Goal: Task Accomplishment & Management: Manage account settings

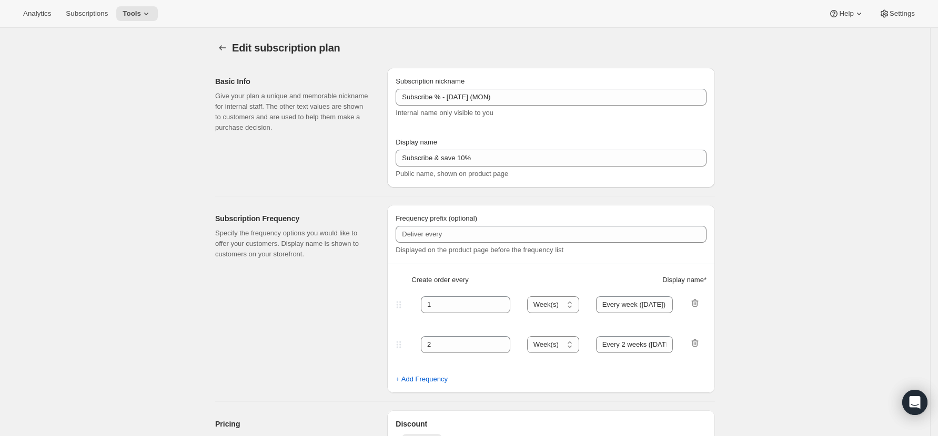
select select "WEEK"
click at [93, 17] on span "Subscriptions" at bounding box center [87, 13] width 42 height 8
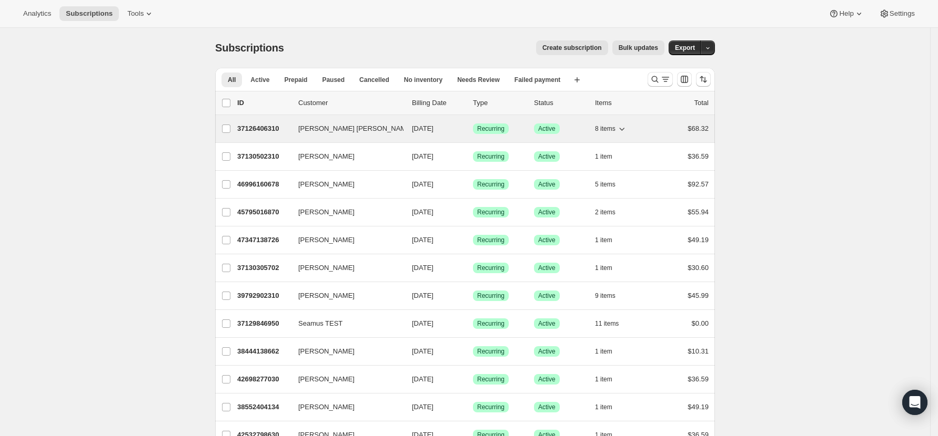
click at [268, 129] on p "37126406310" at bounding box center [263, 129] width 53 height 11
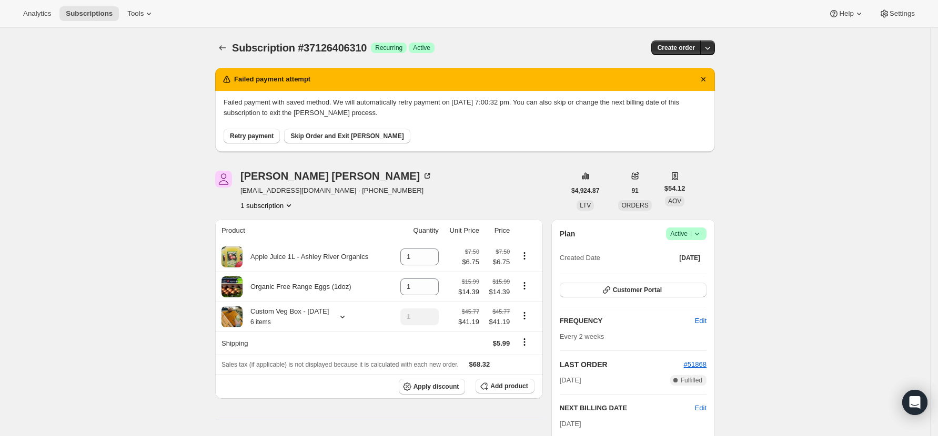
click at [261, 135] on span "Retry payment" at bounding box center [252, 136] width 44 height 8
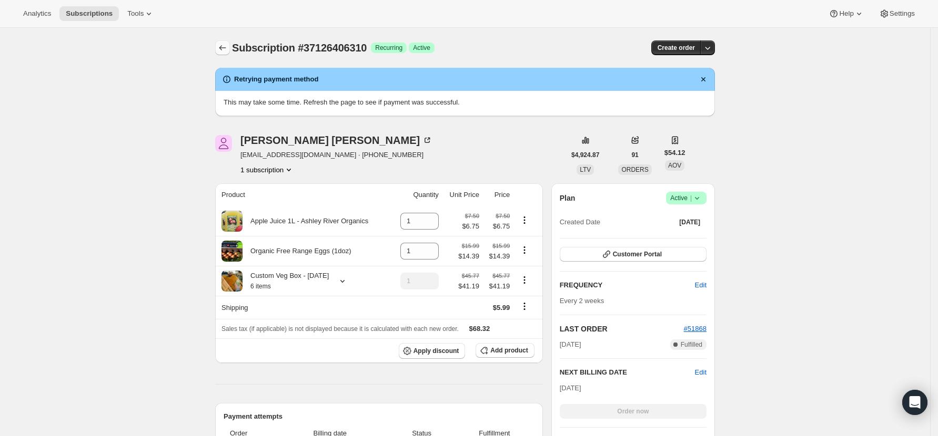
click at [225, 44] on icon "Subscriptions" at bounding box center [222, 48] width 11 height 11
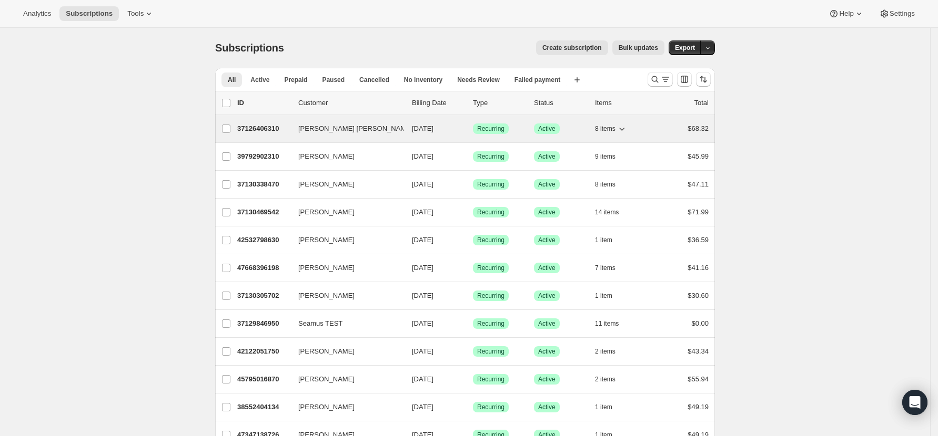
click at [273, 128] on p "37126406310" at bounding box center [263, 129] width 53 height 11
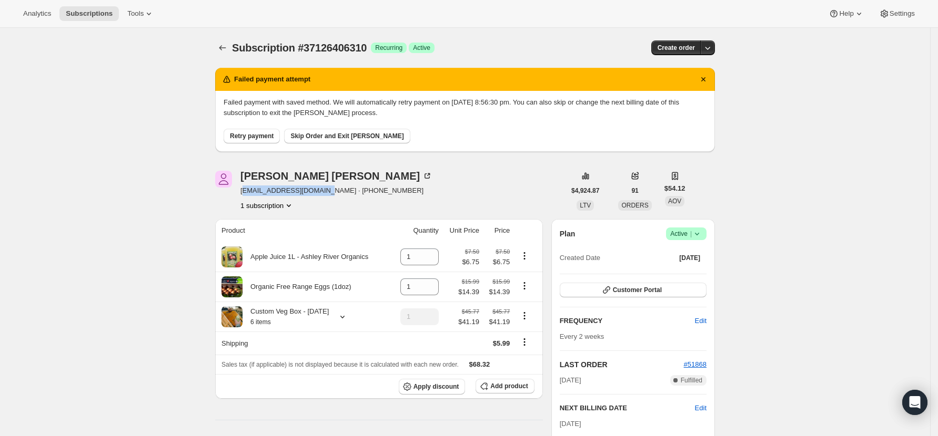
drag, startPoint x: 323, startPoint y: 189, endPoint x: 246, endPoint y: 190, distance: 77.3
click at [246, 190] on span "rowlandrevolt@gmail.com · +6421918404" at bounding box center [336, 191] width 192 height 11
drag, startPoint x: 322, startPoint y: 191, endPoint x: 245, endPoint y: 191, distance: 77.3
click at [245, 191] on span "rowlandrevolt@gmail.com · +6421918404" at bounding box center [336, 191] width 192 height 11
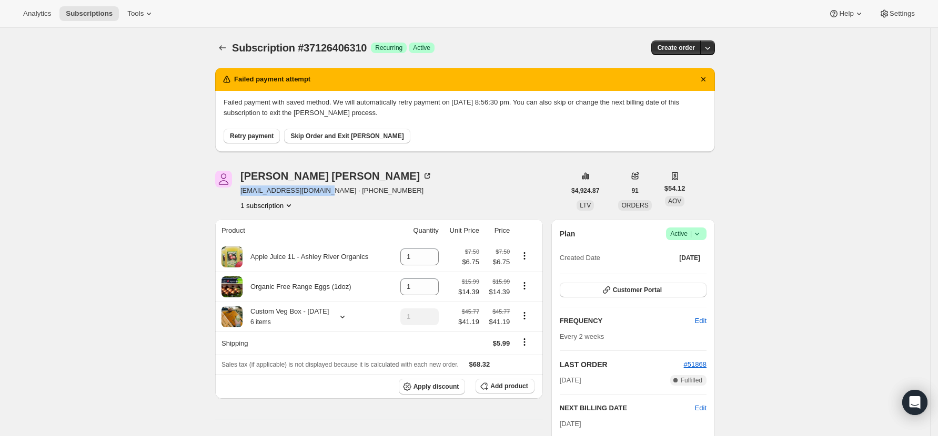
copy span "rowlandrevolt@gmail.com"
click at [337, 125] on div "Retry payment Skip Order and Exit Dunning" at bounding box center [464, 130] width 483 height 25
click at [337, 135] on span "Skip Order and Exit Dunning" at bounding box center [346, 136] width 113 height 8
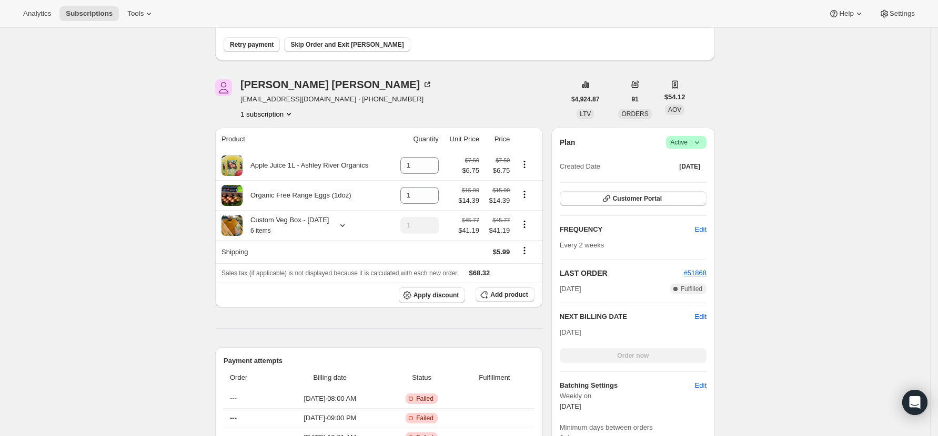
scroll to position [210, 0]
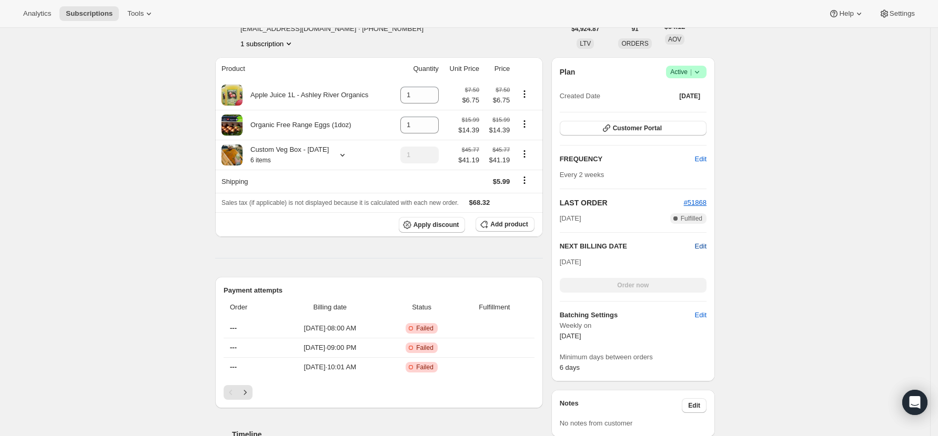
click at [706, 242] on span "Edit" at bounding box center [701, 246] width 12 height 11
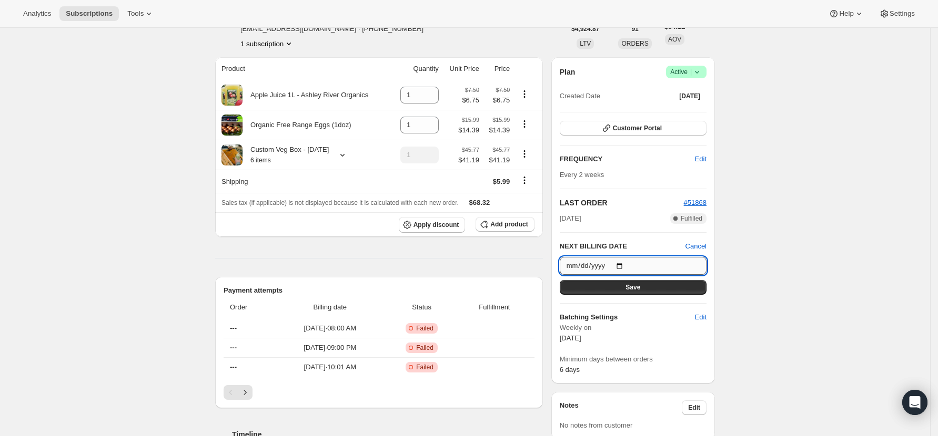
click at [626, 266] on input "2025-10-06" at bounding box center [632, 266] width 147 height 18
type input "2025-10-13"
click at [637, 287] on span "Save" at bounding box center [632, 287] width 15 height 8
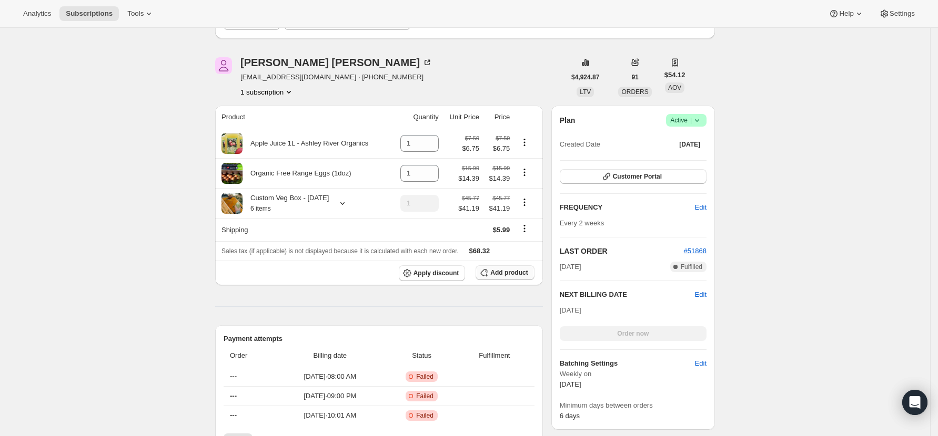
scroll to position [280, 0]
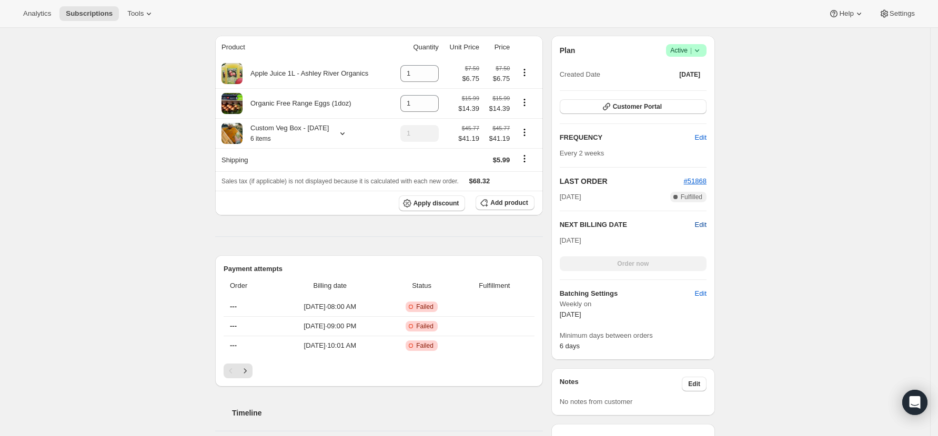
click at [704, 223] on span "Edit" at bounding box center [701, 225] width 12 height 11
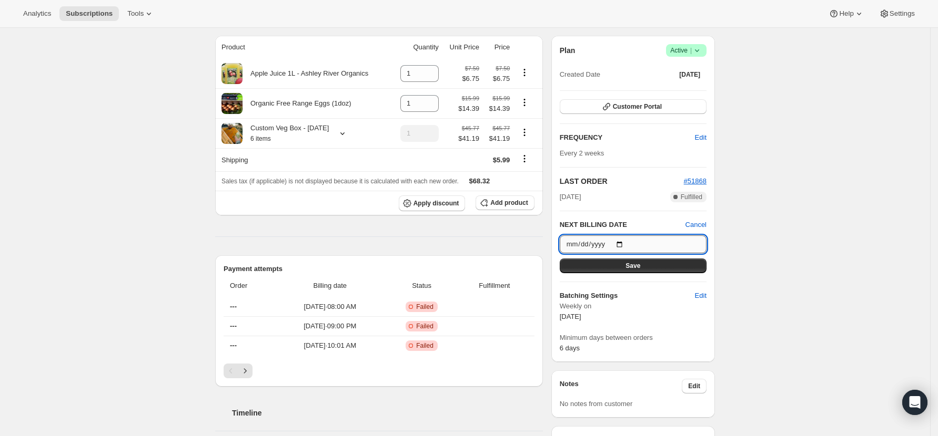
click at [625, 243] on input "2025-10-13" at bounding box center [632, 245] width 147 height 18
type input "2025-09-29"
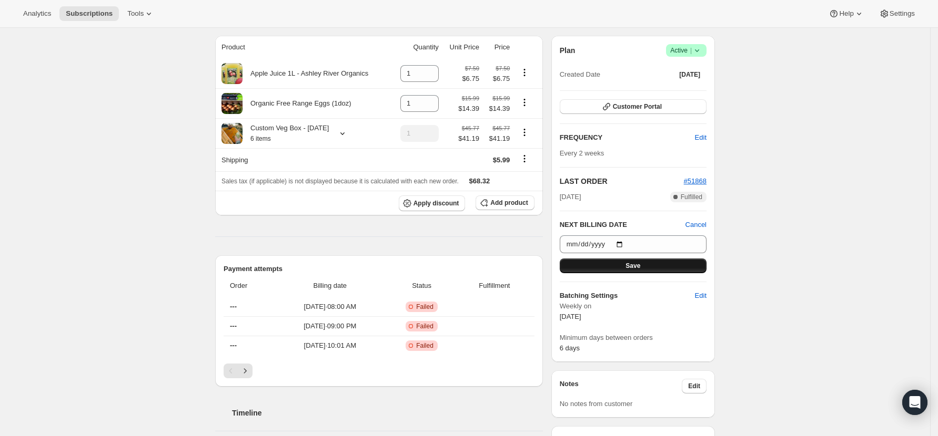
click at [635, 265] on span "Save" at bounding box center [632, 266] width 15 height 8
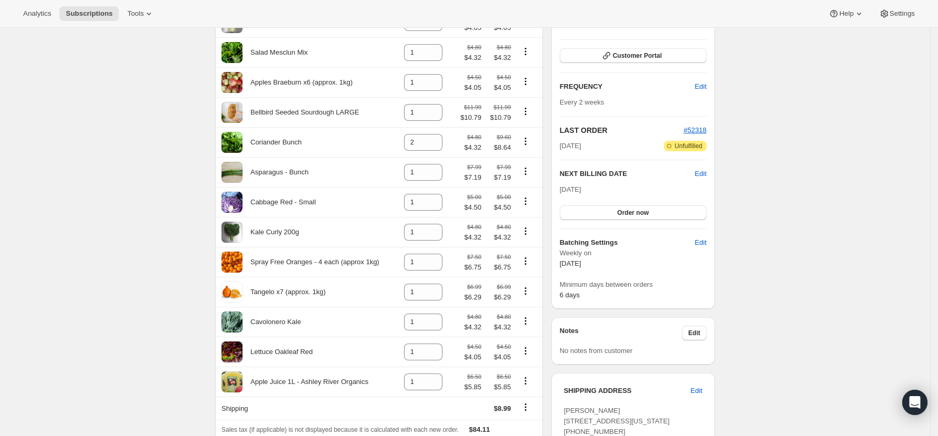
scroll to position [280, 0]
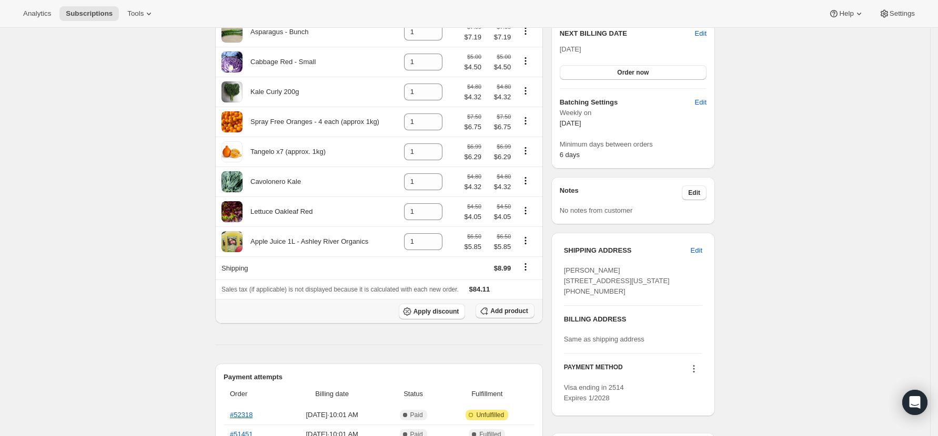
click at [525, 316] on span "Add product" at bounding box center [508, 311] width 37 height 8
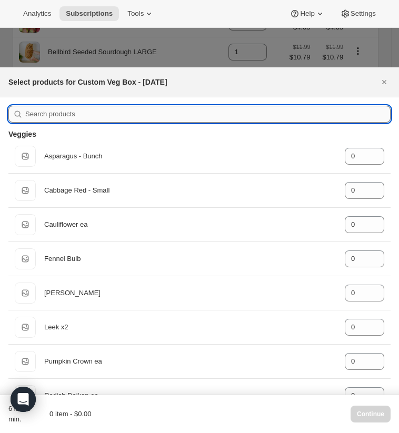
click at [147, 106] on input ":rgr:" at bounding box center [207, 114] width 365 height 17
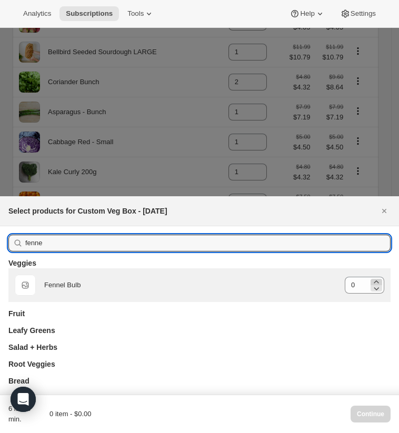
type input "fenne"
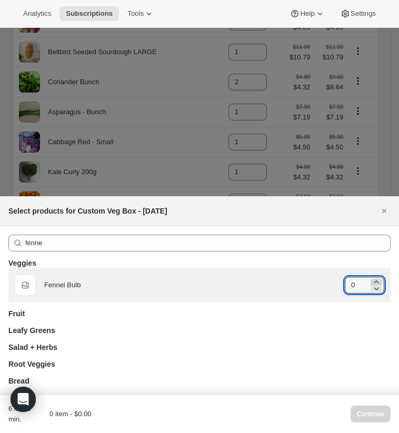
click at [373, 280] on icon ":rgr:" at bounding box center [375, 281] width 5 height 3
type input "1"
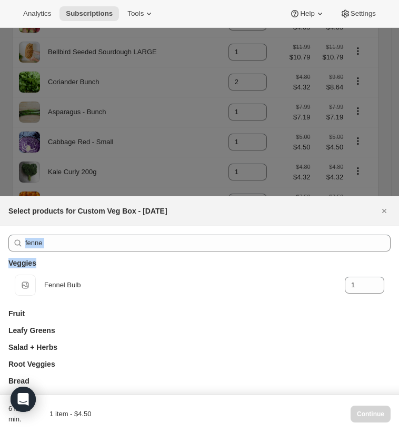
drag, startPoint x: 110, startPoint y: 152, endPoint x: 47, endPoint y: 149, distance: 63.2
click at [47, 226] on div "fenne Veggies Default Title Fennel Bulb gid://shopify/ProductVariant/3925588233…" at bounding box center [199, 310] width 399 height 168
click at [91, 235] on input "fenne" at bounding box center [207, 243] width 365 height 17
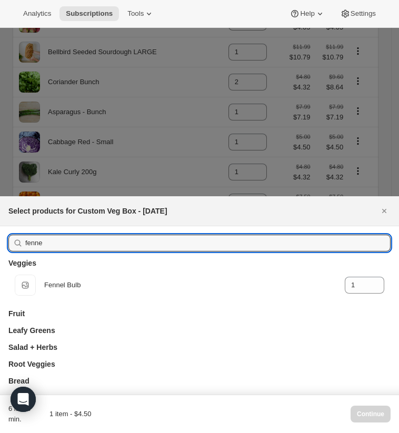
drag, startPoint x: 93, startPoint y: 141, endPoint x: 31, endPoint y: 142, distance: 61.5
type input "c"
type input "0"
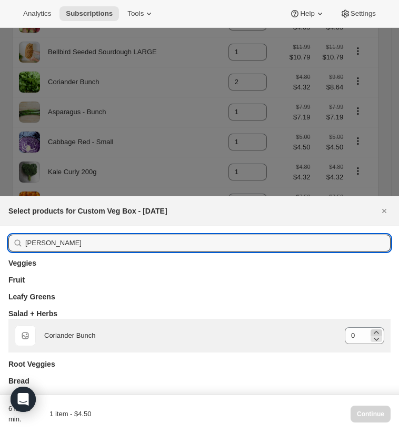
type input "[PERSON_NAME]"
click at [371, 327] on icon ":rgr:" at bounding box center [376, 332] width 11 height 11
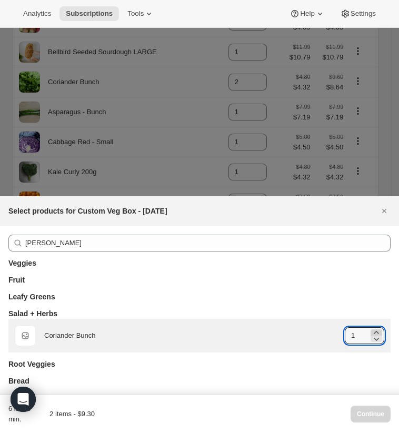
click at [371, 327] on icon ":rgr:" at bounding box center [376, 332] width 11 height 11
type input "2"
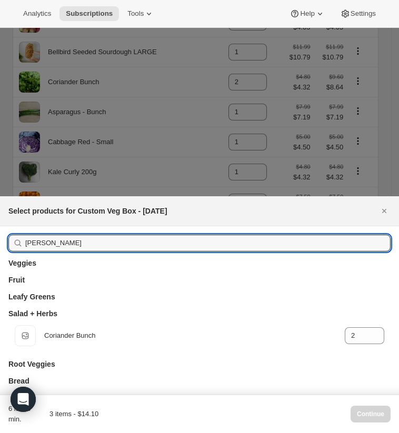
drag, startPoint x: 77, startPoint y: 141, endPoint x: 42, endPoint y: 137, distance: 35.0
click at [42, 226] on div "[PERSON_NAME] Veggies Fruit Leafy Greens Salad + Herbs Default Title Coriander …" at bounding box center [199, 310] width 399 height 168
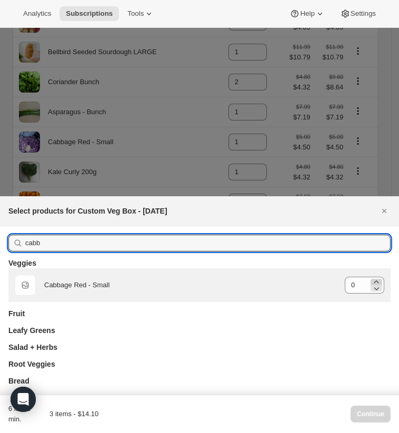
type input "cabb"
click at [371, 277] on icon ":rgr:" at bounding box center [376, 282] width 11 height 11
type input "1"
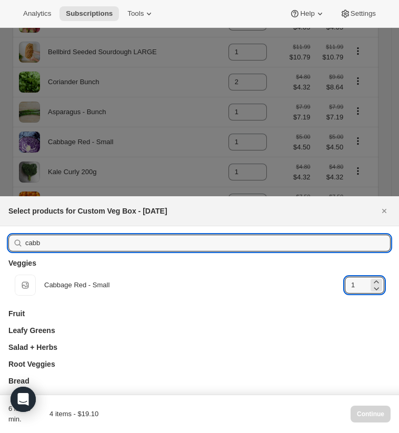
drag, startPoint x: 89, startPoint y: 146, endPoint x: 12, endPoint y: 141, distance: 78.0
type input "i"
type input "0"
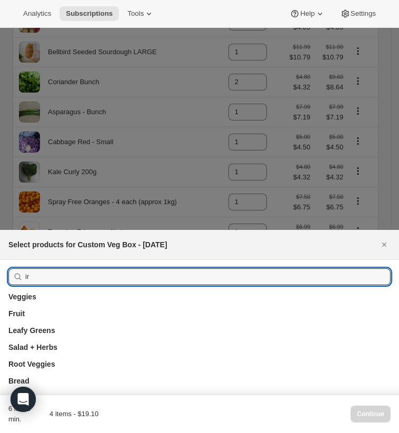
type input "i"
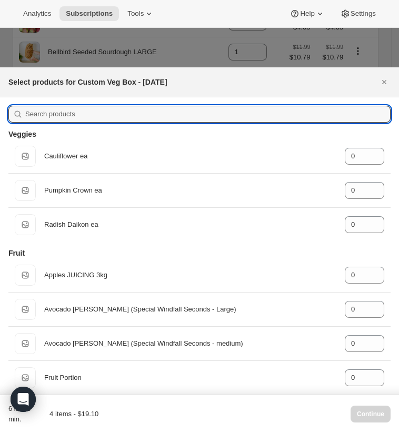
type input "1"
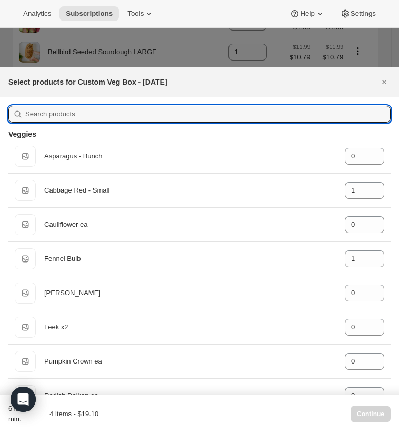
type input "o"
type input "0"
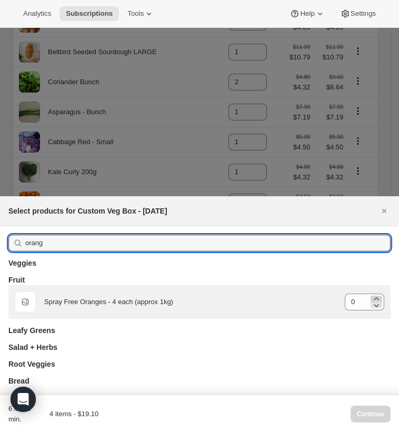
type input "orang"
click at [371, 293] on icon ":rgr:" at bounding box center [376, 298] width 11 height 11
type input "1"
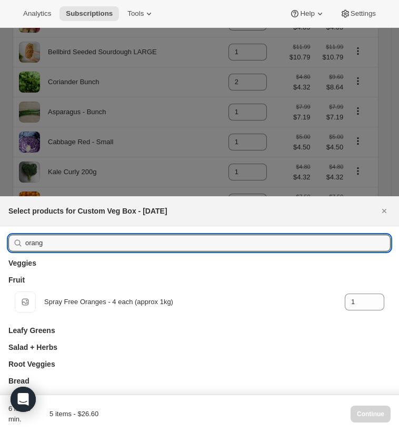
drag, startPoint x: 91, startPoint y: 143, endPoint x: 38, endPoint y: 142, distance: 53.1
click at [38, 226] on div "orang Veggies Fruit Default Title Spray Free Oranges - 4 each (approx 1kg) gid:…" at bounding box center [199, 310] width 399 height 168
type input "t"
type input "0"
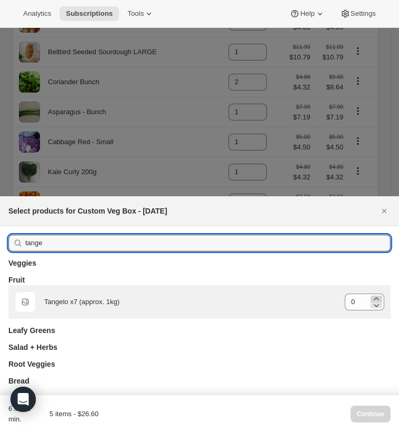
type input "tange"
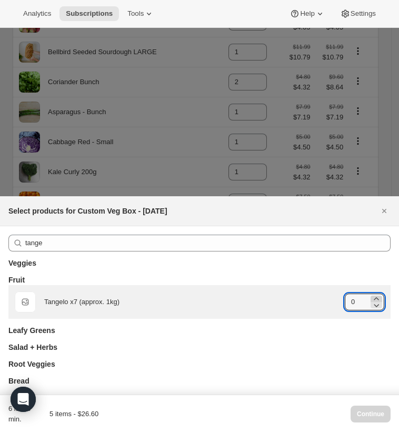
click at [371, 293] on icon ":rgr:" at bounding box center [376, 298] width 11 height 11
type input "1"
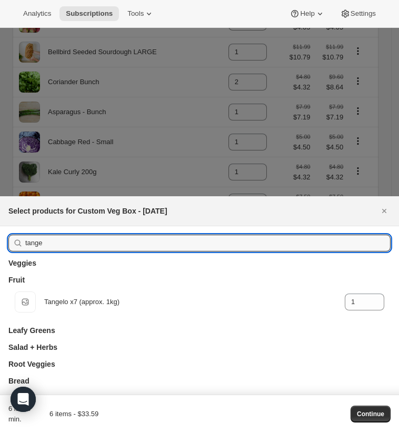
drag, startPoint x: 80, startPoint y: 144, endPoint x: 33, endPoint y: 143, distance: 47.3
type input "le"
type input "0"
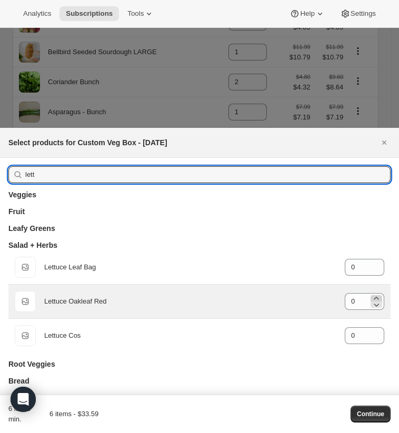
type input "lett"
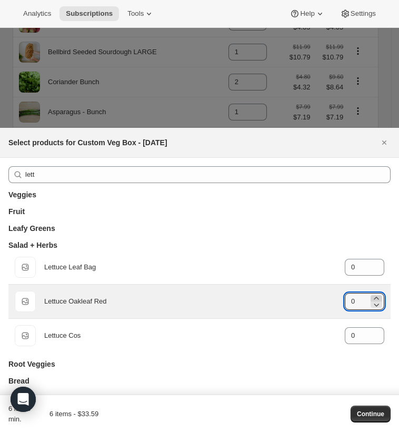
click at [371, 293] on icon ":rgr:" at bounding box center [376, 298] width 11 height 11
type input "1"
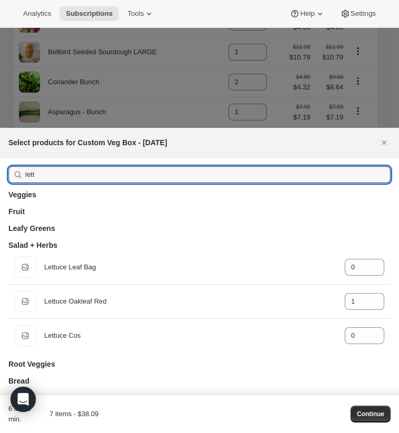
drag, startPoint x: 31, startPoint y: 103, endPoint x: 2, endPoint y: 101, distance: 29.0
type input "m"
type input "0"
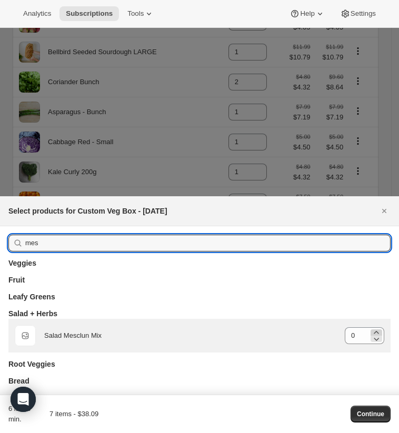
type input "mes"
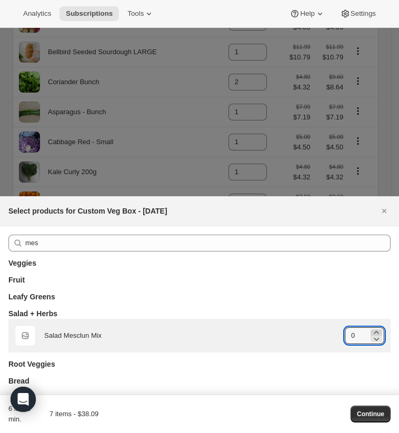
click at [371, 327] on icon ":rgr:" at bounding box center [376, 332] width 11 height 11
type input "1"
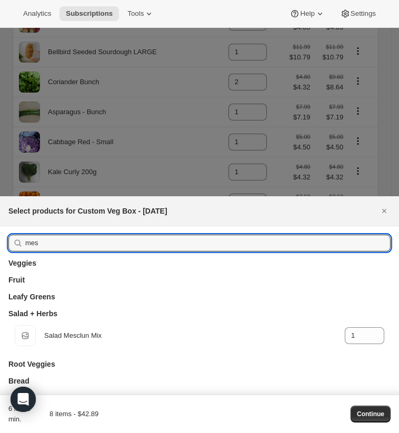
drag, startPoint x: 107, startPoint y: 144, endPoint x: -9, endPoint y: 141, distance: 116.2
click at [0, 141] on html "Analytics Subscriptions Tools Help Settings Skip to content Subscription #37129…" at bounding box center [199, 216] width 399 height 433
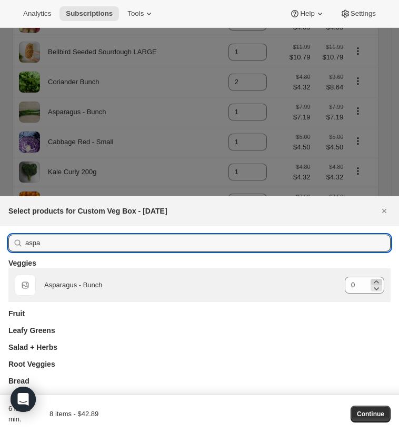
type input "aspa"
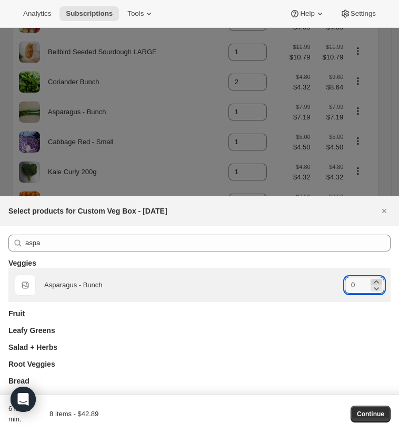
click at [371, 277] on icon ":rgr:" at bounding box center [376, 282] width 11 height 11
type input "1"
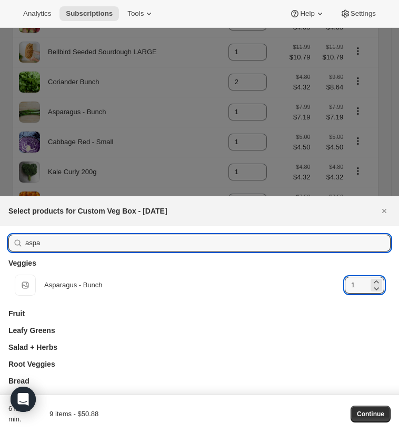
drag, startPoint x: 99, startPoint y: 145, endPoint x: -44, endPoint y: 142, distance: 143.1
click at [0, 142] on html "Analytics Subscriptions Tools Help Settings Skip to content Subscription #37129…" at bounding box center [199, 216] width 399 height 433
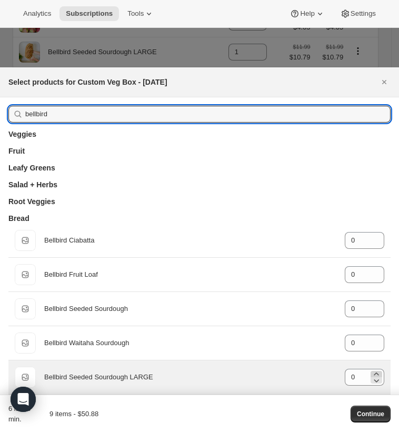
type input "bellbird"
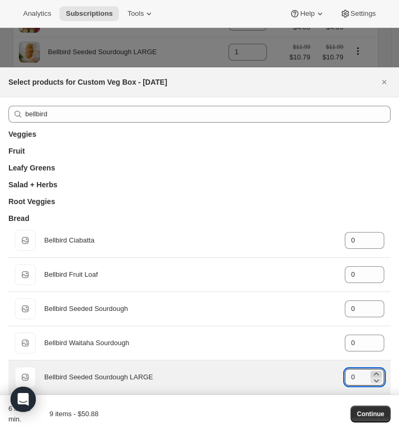
click at [371, 369] on icon ":rgr:" at bounding box center [376, 374] width 11 height 11
type input "1"
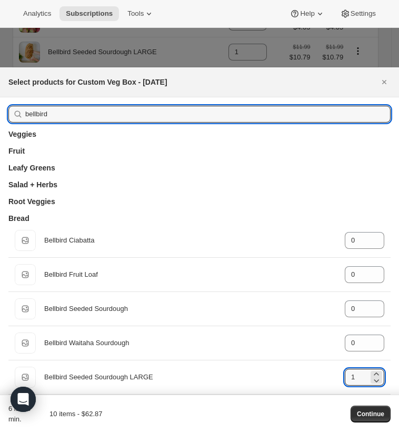
drag, startPoint x: 113, startPoint y: 80, endPoint x: -50, endPoint y: 70, distance: 162.8
click at [0, 70] on html "Analytics Subscriptions Tools Help Settings Skip to content Subscription #37129…" at bounding box center [199, 216] width 399 height 433
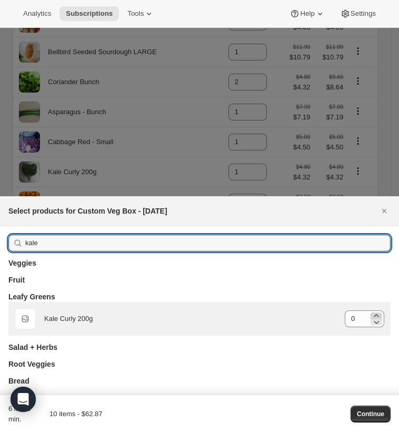
type input "kale"
click at [371, 310] on icon ":rgr:" at bounding box center [376, 315] width 11 height 11
type input "1"
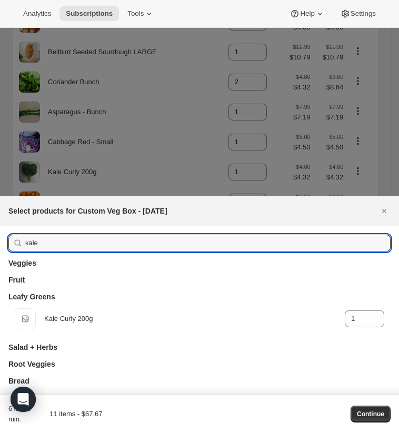
drag, startPoint x: 88, startPoint y: 141, endPoint x: 11, endPoint y: 137, distance: 76.9
type input "a"
type input "0"
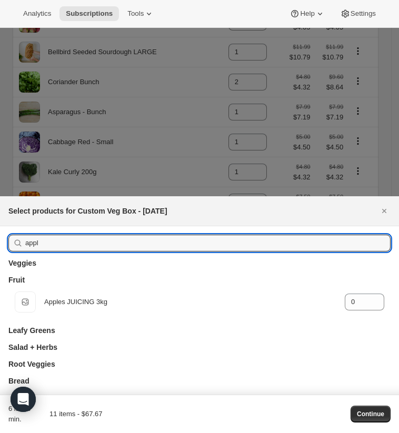
type input "apple"
drag, startPoint x: 101, startPoint y: 144, endPoint x: 21, endPoint y: 144, distance: 79.9
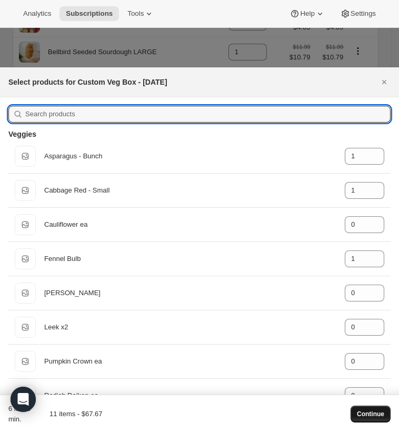
click at [357, 410] on span "Continue" at bounding box center [370, 414] width 27 height 8
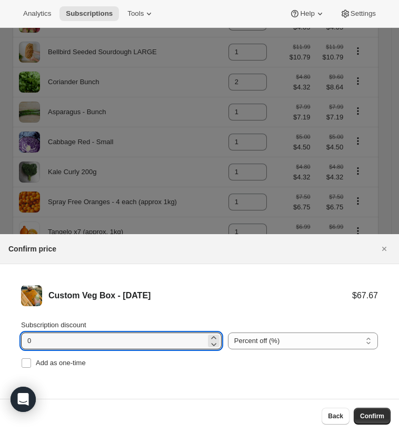
drag, startPoint x: 66, startPoint y: 229, endPoint x: 28, endPoint y: 228, distance: 38.4
type input "10"
click at [360, 412] on span "Confirm" at bounding box center [372, 416] width 24 height 8
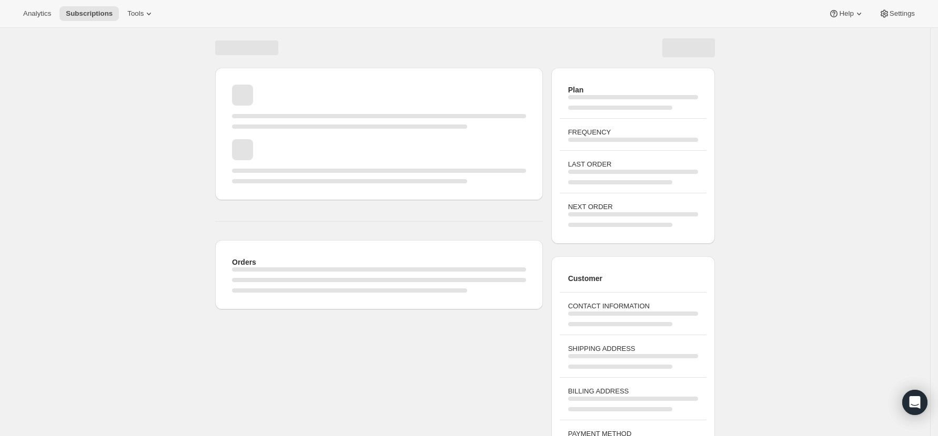
scroll to position [38, 0]
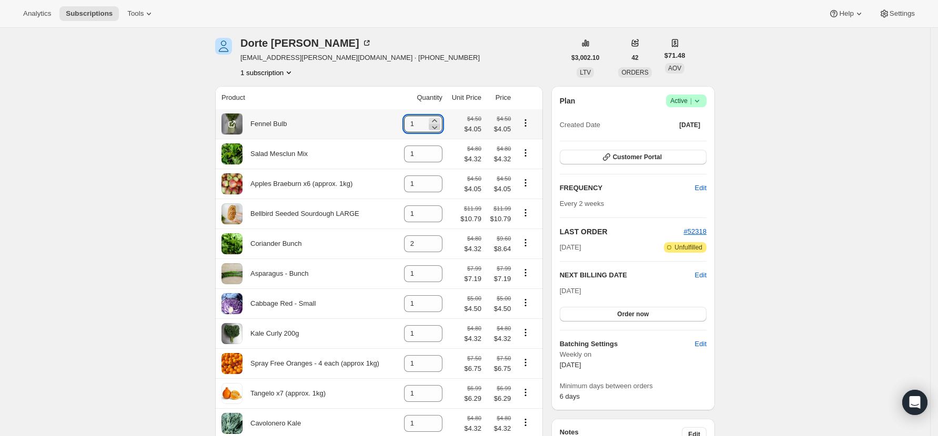
click at [434, 128] on icon at bounding box center [434, 127] width 11 height 11
type input "0"
click at [437, 157] on icon at bounding box center [434, 157] width 5 height 3
type input "0"
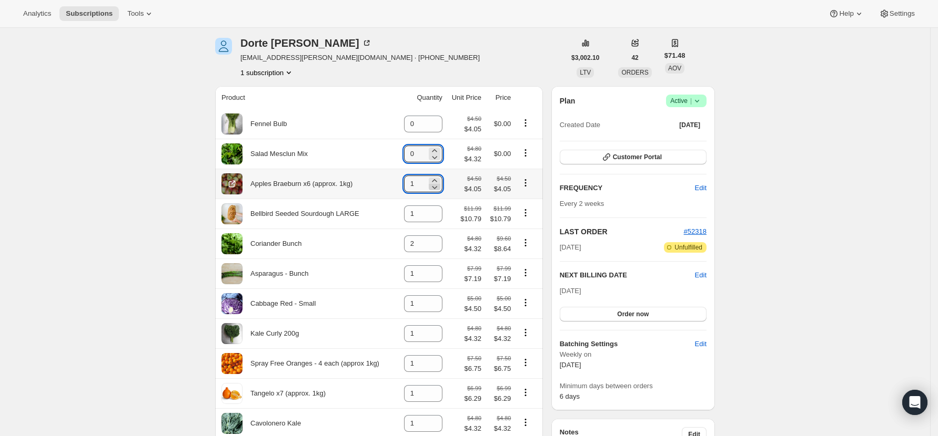
click at [440, 188] on icon at bounding box center [434, 187] width 11 height 11
click at [438, 178] on icon at bounding box center [434, 181] width 11 height 11
type input "1"
click at [437, 218] on icon at bounding box center [434, 217] width 11 height 11
type input "0"
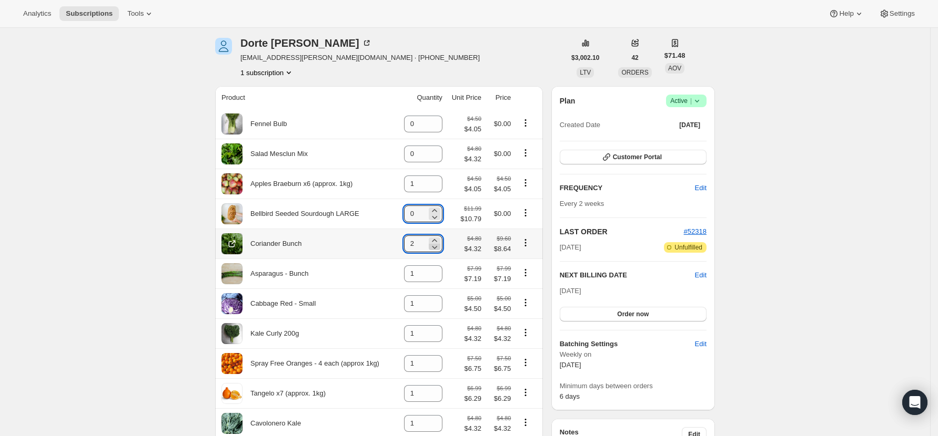
click at [440, 249] on icon at bounding box center [434, 247] width 11 height 11
type input "0"
click at [436, 279] on icon at bounding box center [434, 277] width 5 height 3
type input "0"
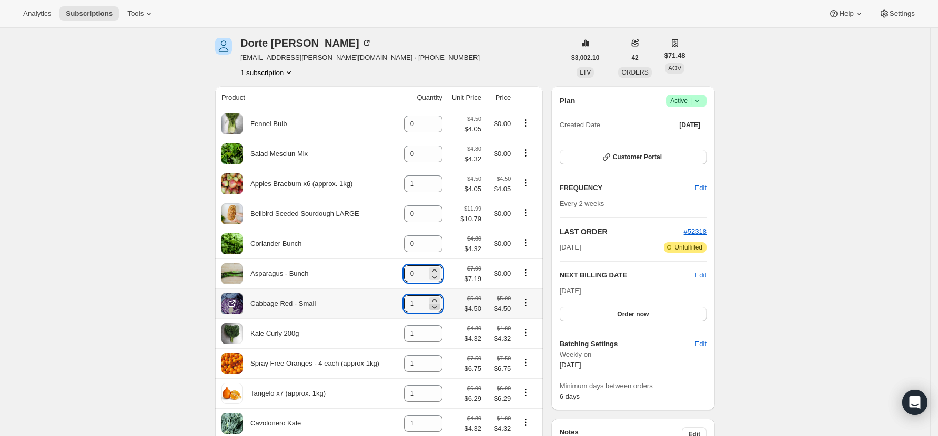
click at [437, 309] on icon at bounding box center [434, 307] width 5 height 3
type input "0"
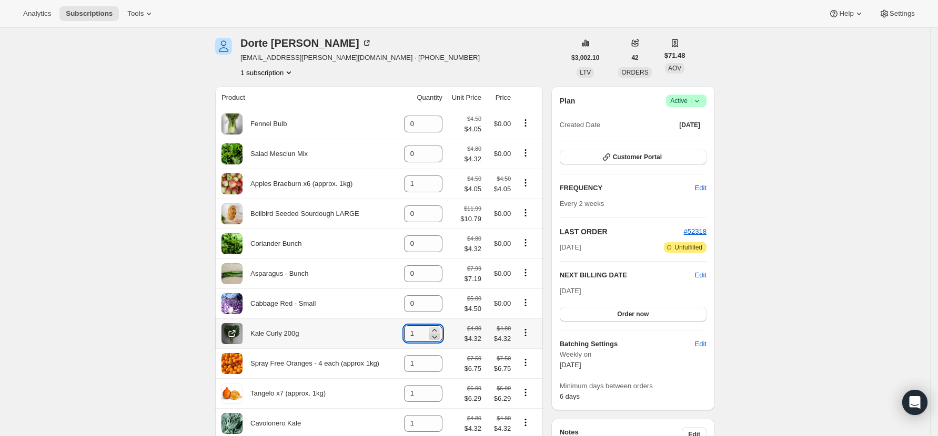
click at [439, 341] on icon at bounding box center [434, 337] width 11 height 11
type input "0"
click at [438, 372] on icon at bounding box center [434, 367] width 11 height 11
type input "0"
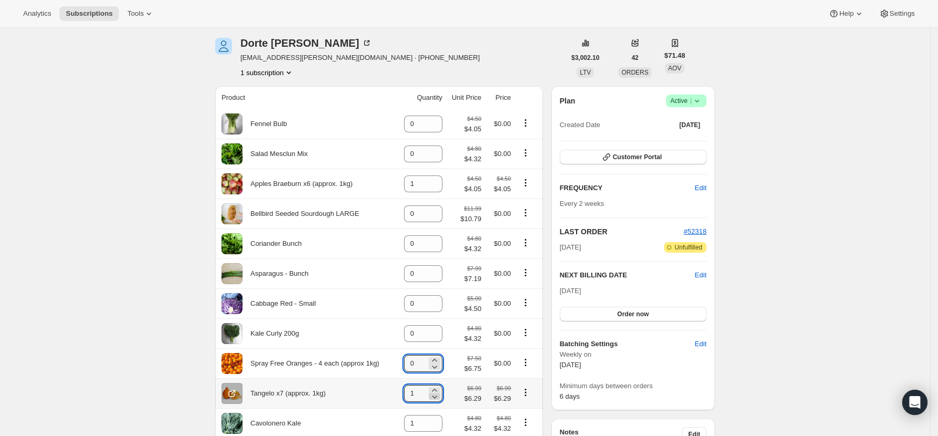
click at [439, 401] on icon at bounding box center [434, 397] width 11 height 11
type input "0"
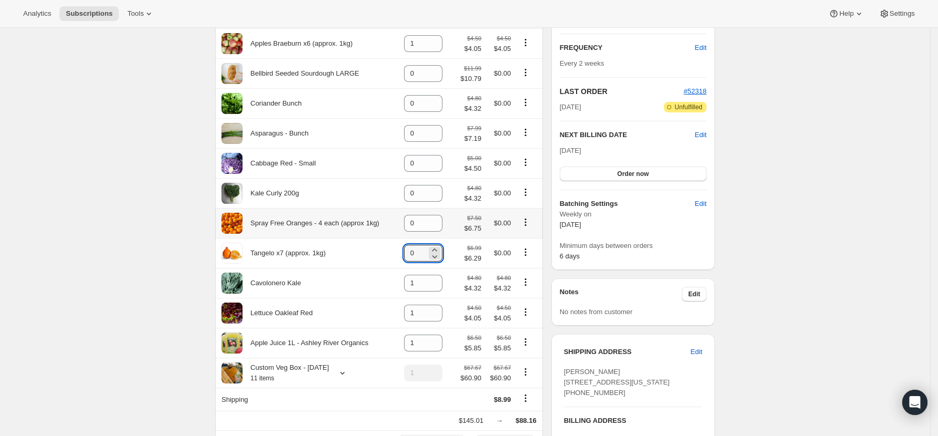
scroll to position [249, 0]
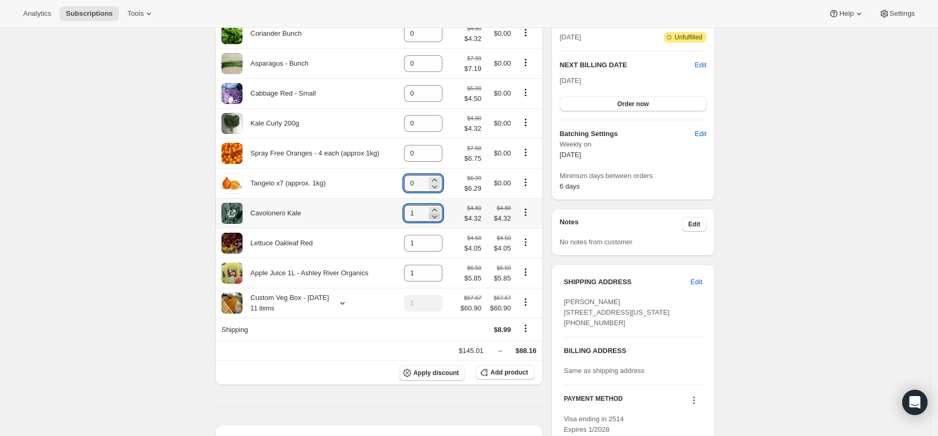
click at [437, 219] on icon at bounding box center [434, 217] width 5 height 3
type input "0"
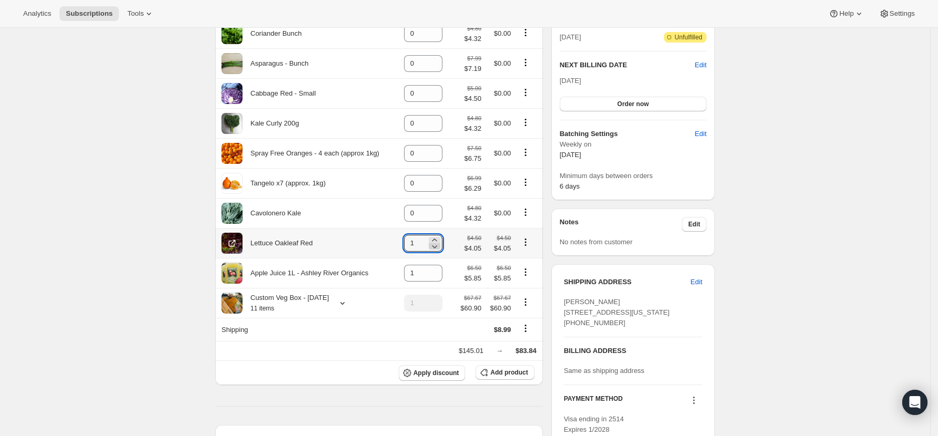
click at [440, 252] on icon at bounding box center [434, 246] width 11 height 11
type input "0"
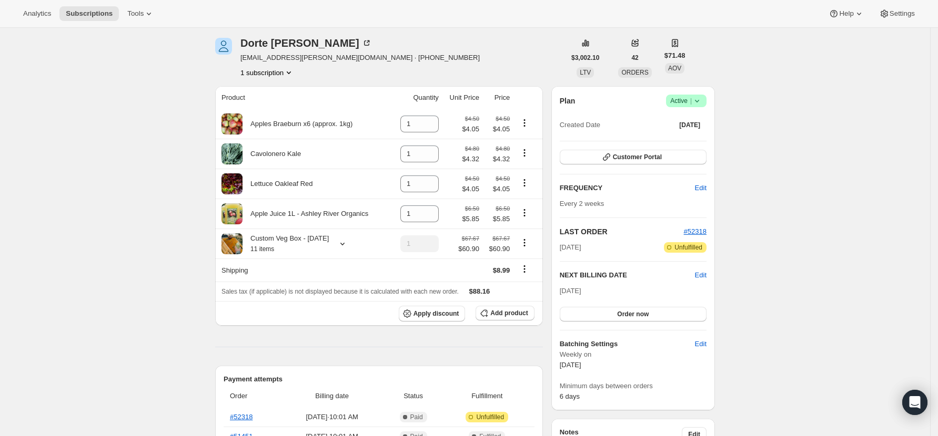
scroll to position [0, 0]
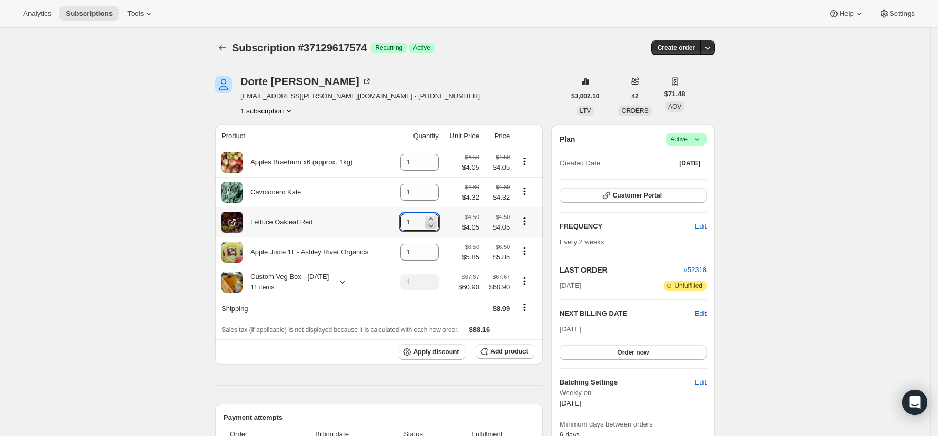
click at [433, 227] on icon at bounding box center [430, 226] width 5 height 3
type input "0"
